Goal: Use online tool/utility: Utilize a website feature to perform a specific function

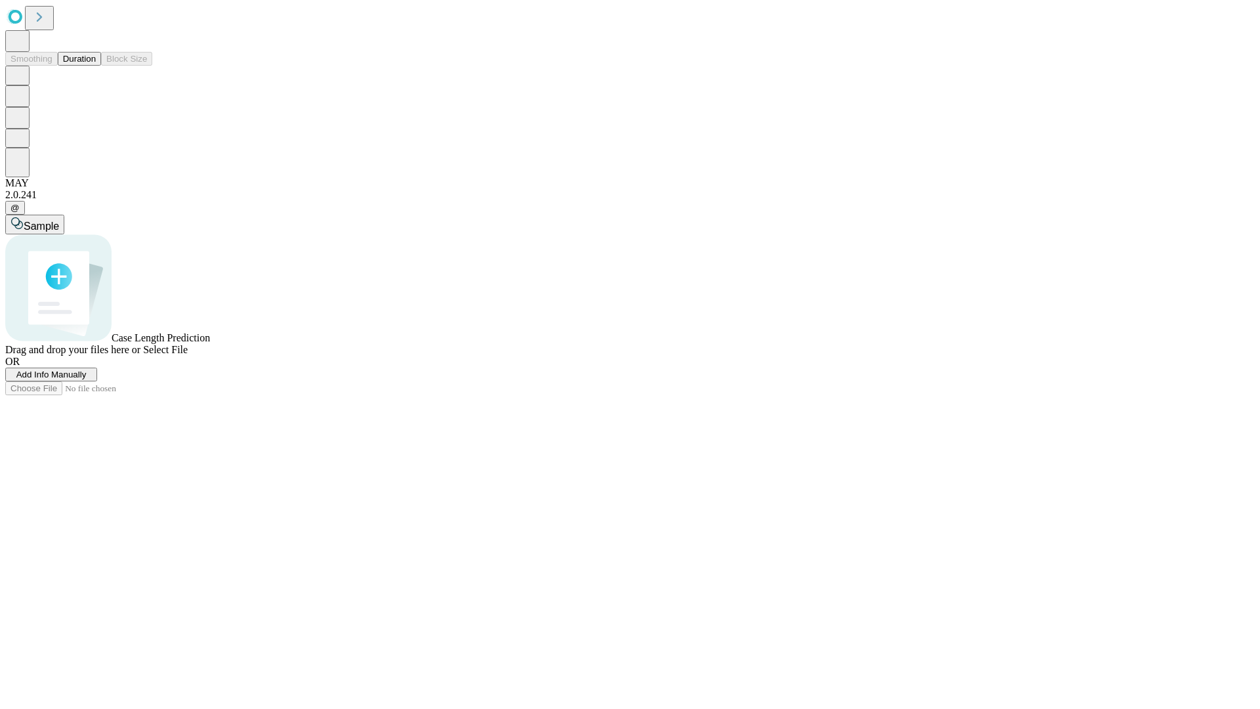
click at [96, 66] on button "Duration" at bounding box center [79, 59] width 43 height 14
click at [188, 355] on span "Select File" at bounding box center [165, 349] width 45 height 11
